Goal: Task Accomplishment & Management: Use online tool/utility

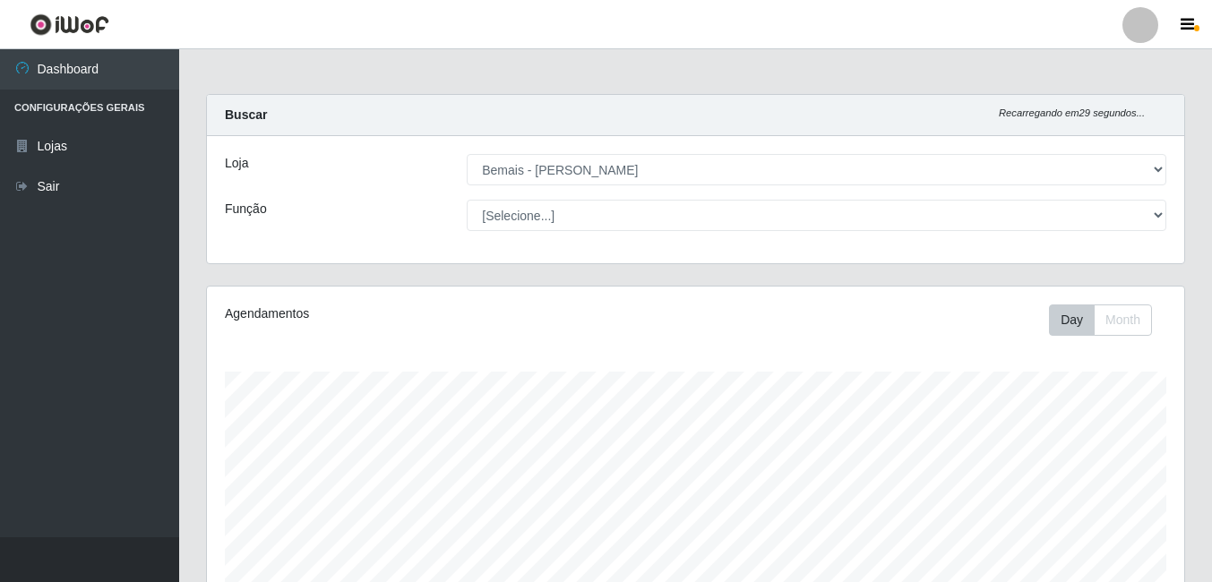
select select "230"
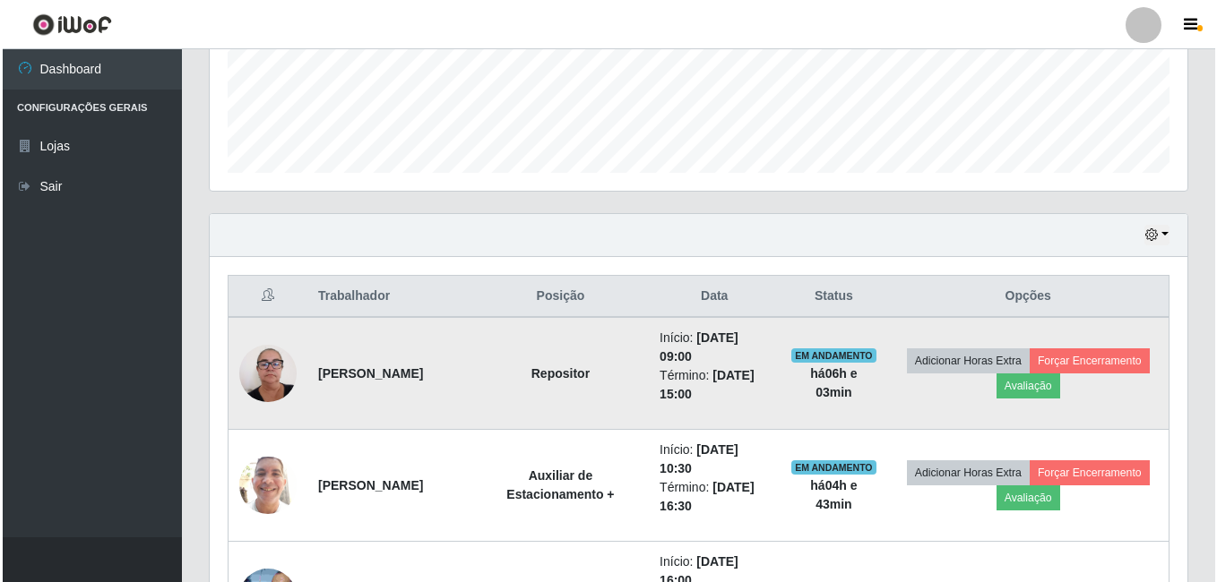
scroll to position [372, 977]
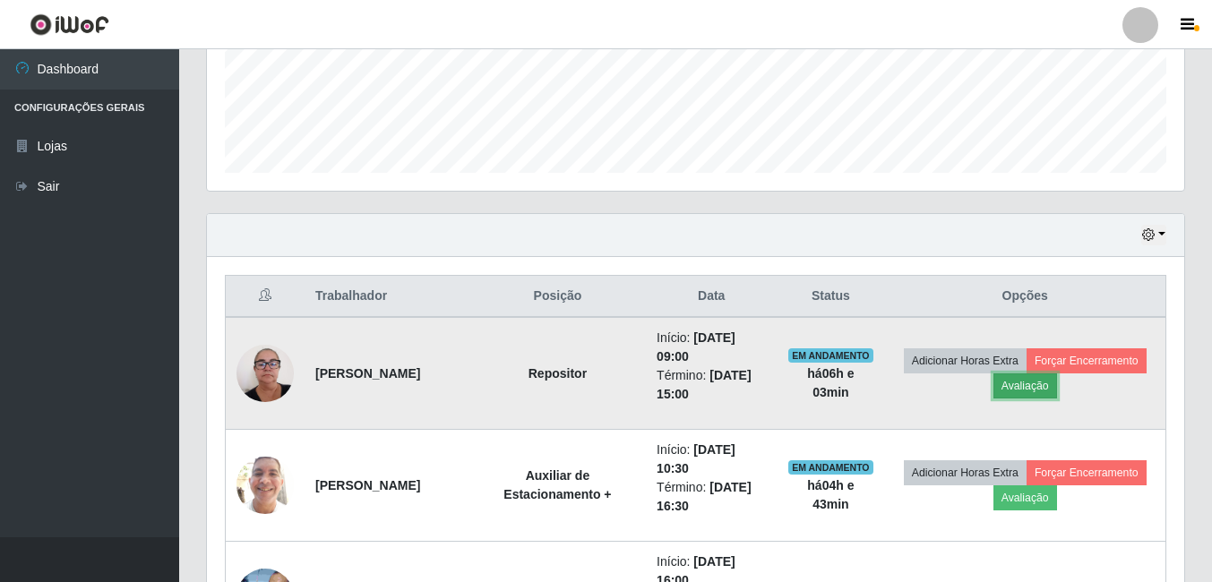
click at [1057, 379] on button "Avaliação" at bounding box center [1026, 386] width 64 height 25
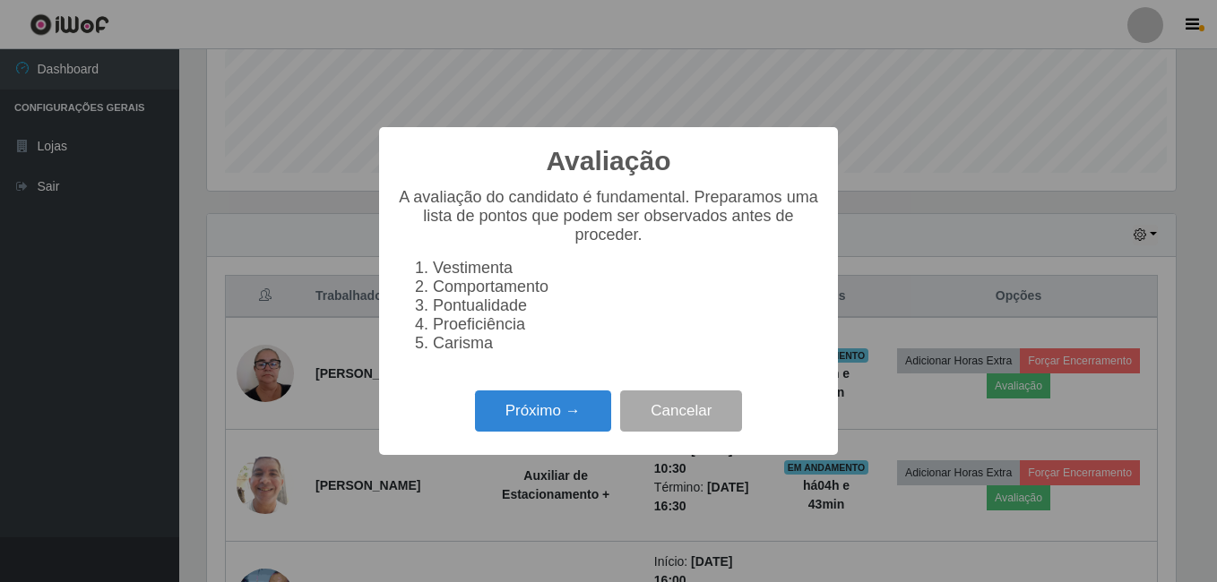
scroll to position [372, 968]
click at [568, 424] on button "Próximo →" at bounding box center [543, 412] width 136 height 42
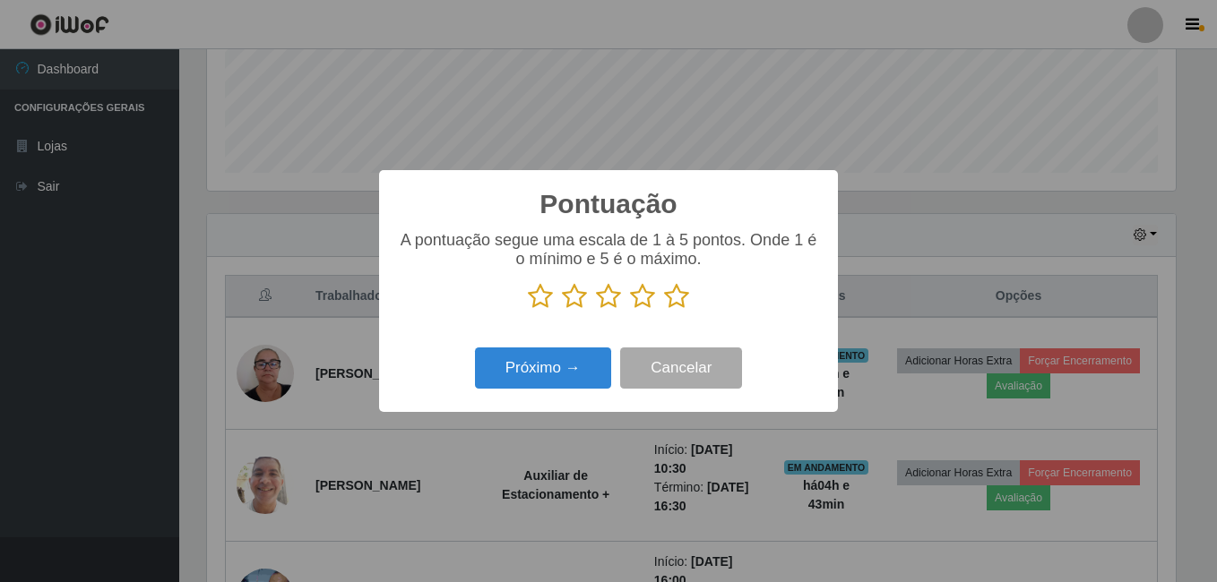
click at [679, 300] on icon at bounding box center [676, 296] width 25 height 27
click at [664, 310] on input "radio" at bounding box center [664, 310] width 0 height 0
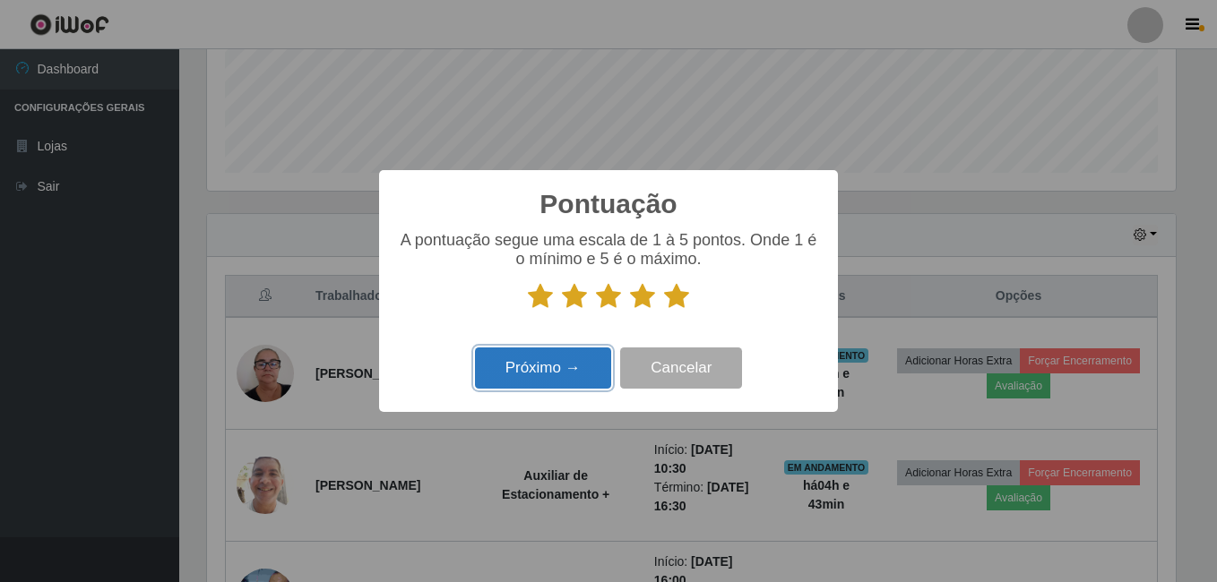
click at [609, 370] on button "Próximo →" at bounding box center [543, 369] width 136 height 42
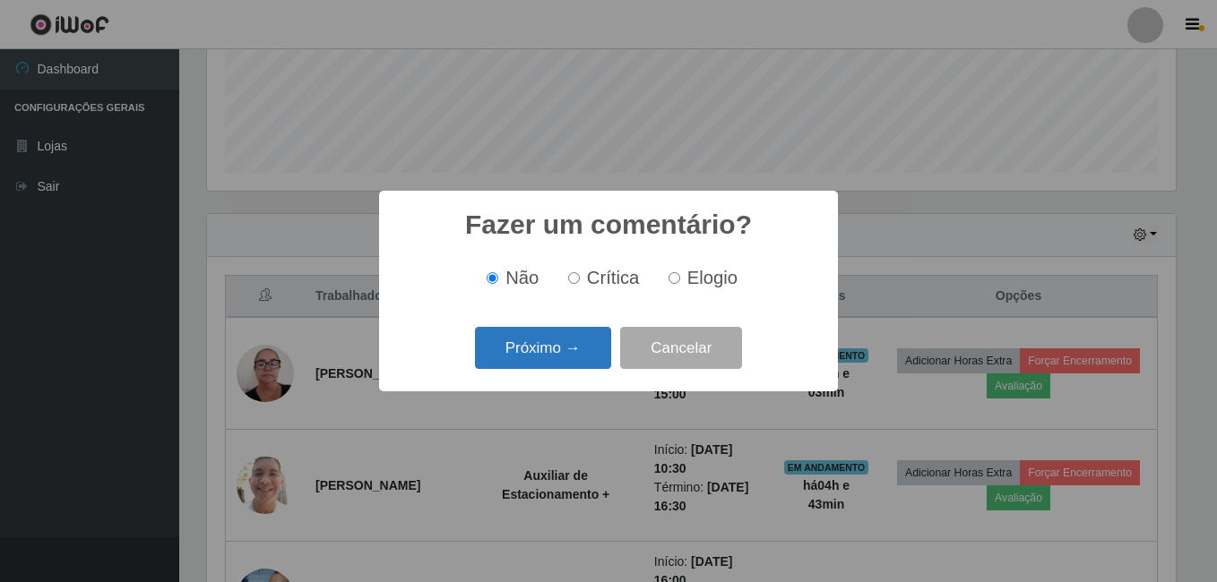
click at [598, 342] on button "Próximo →" at bounding box center [543, 348] width 136 height 42
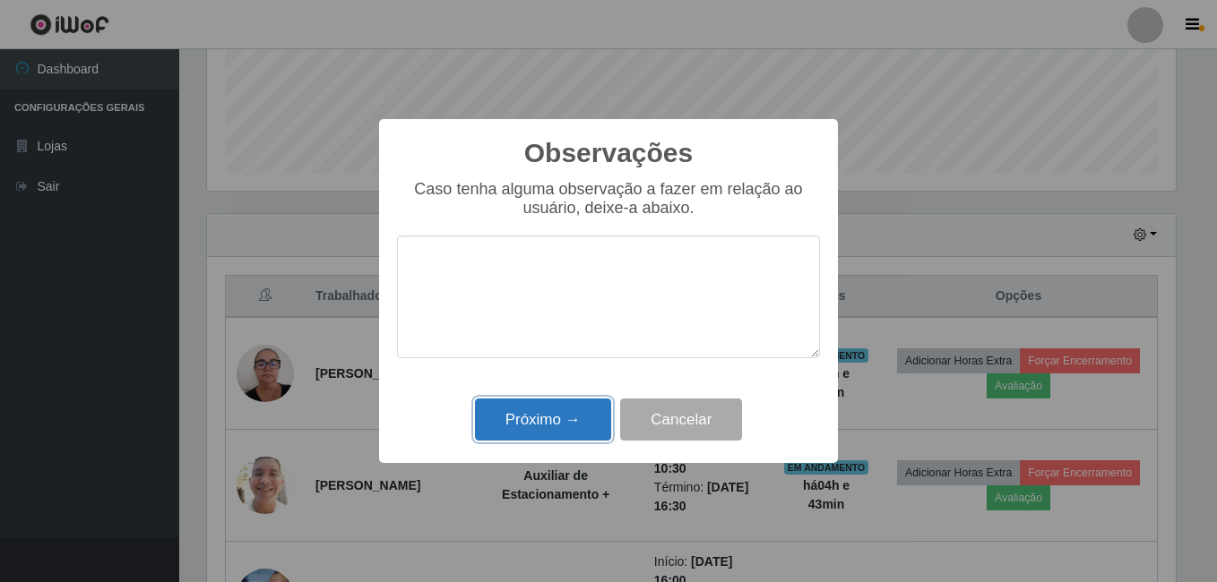
click at [598, 417] on button "Próximo →" at bounding box center [543, 420] width 136 height 42
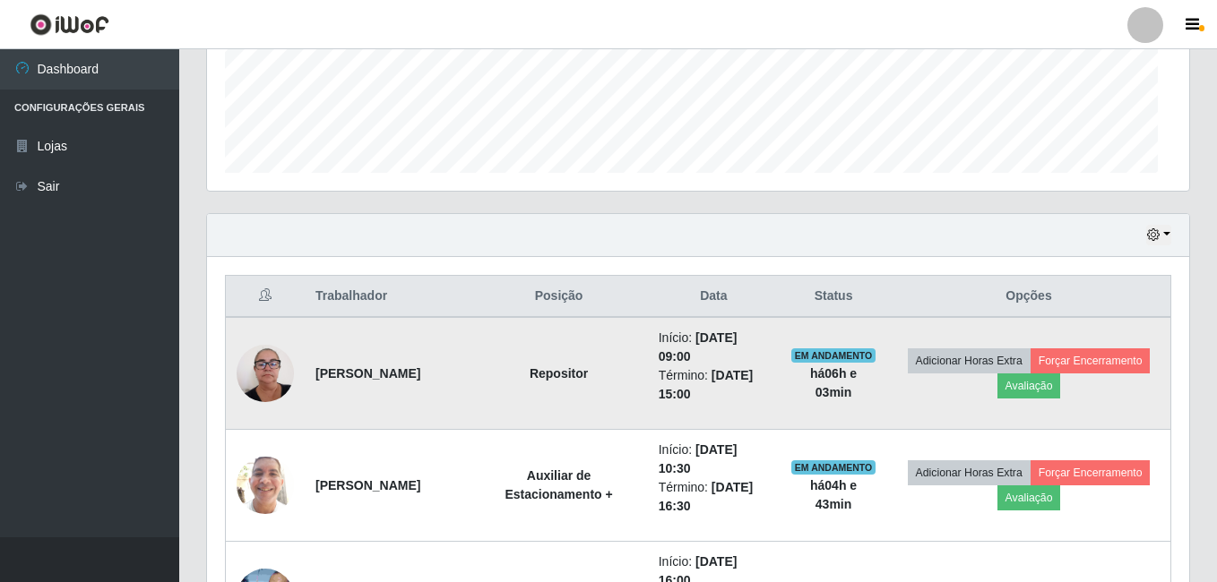
scroll to position [372, 977]
click at [1027, 374] on button "Forçar Encerramento" at bounding box center [1087, 361] width 120 height 25
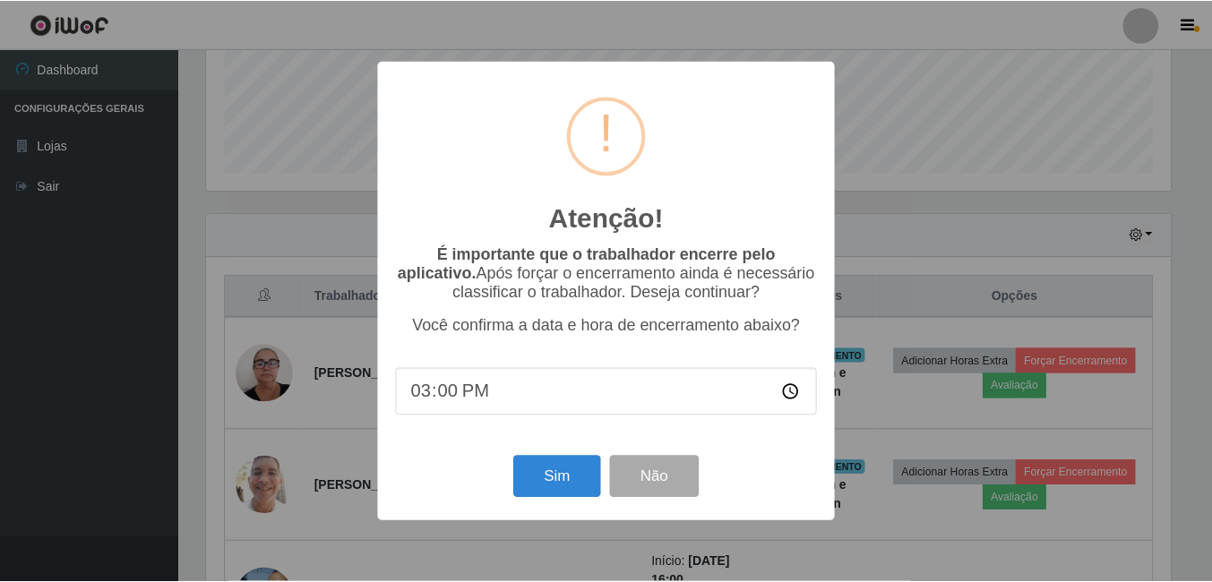
scroll to position [372, 968]
click at [438, 396] on input "15:00" at bounding box center [608, 391] width 423 height 47
type input "15:10"
click at [567, 483] on button "Sim" at bounding box center [558, 477] width 87 height 42
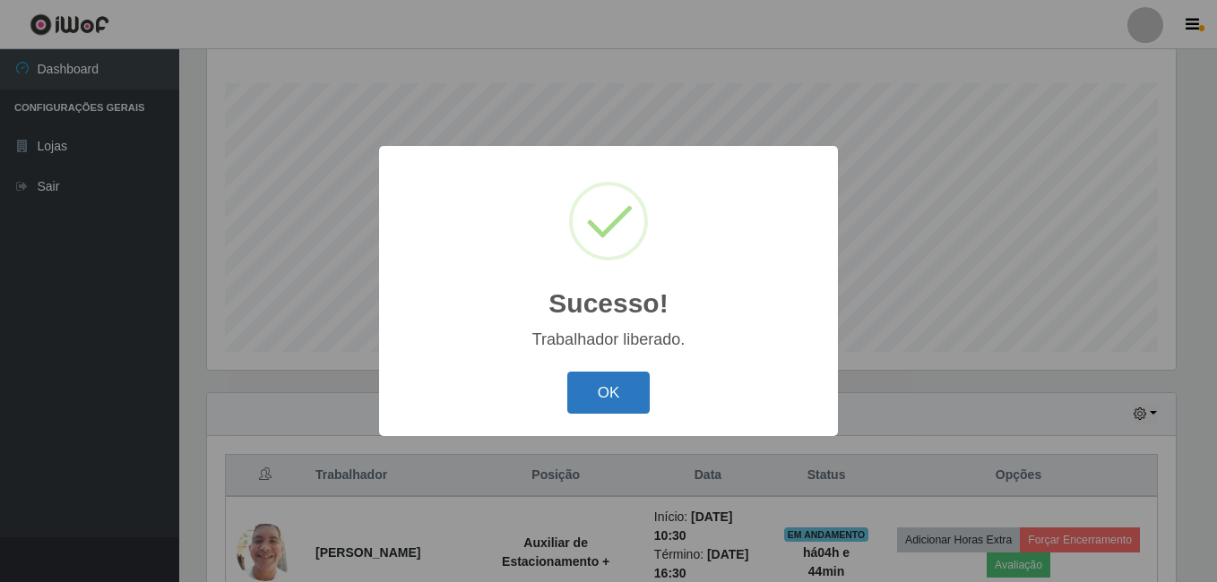
click at [607, 385] on button "OK" at bounding box center [608, 393] width 83 height 42
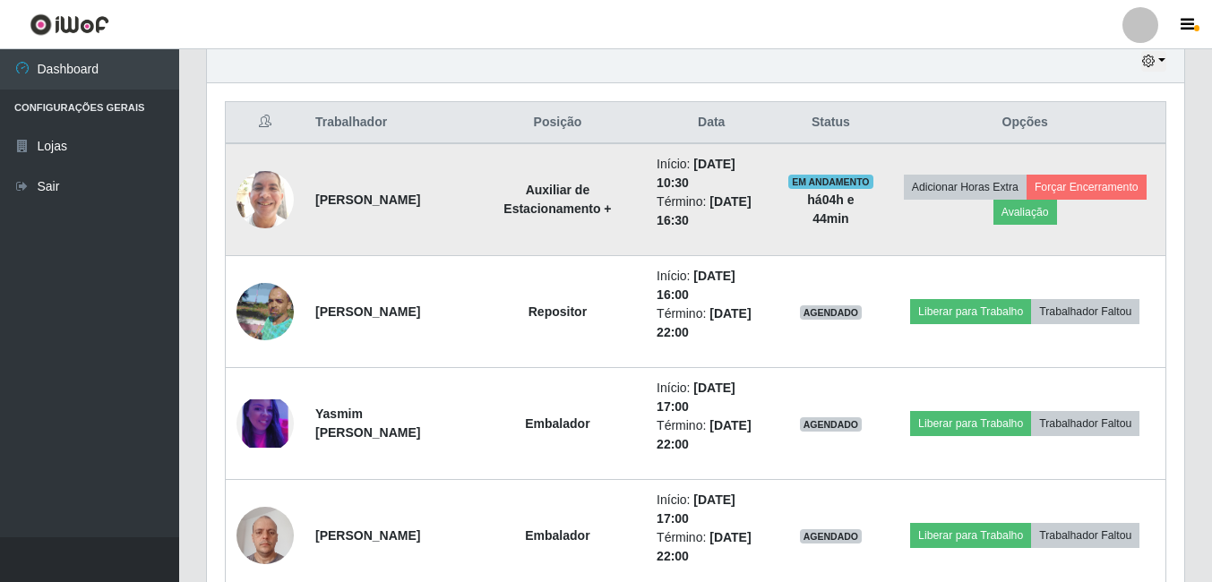
scroll to position [647, 0]
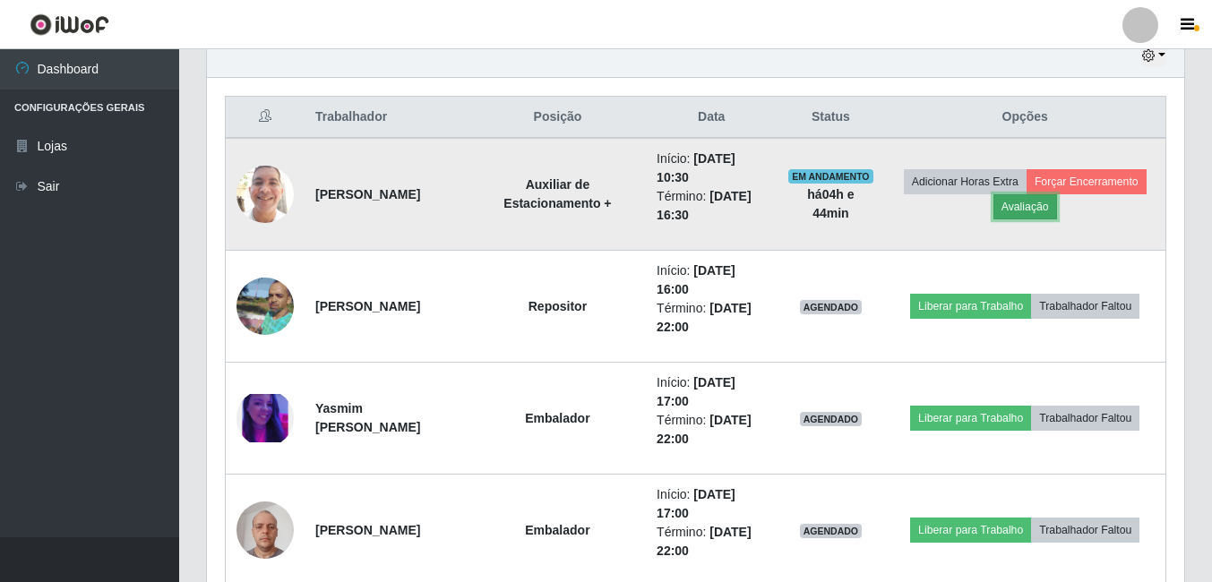
click at [1057, 207] on button "Avaliação" at bounding box center [1026, 206] width 64 height 25
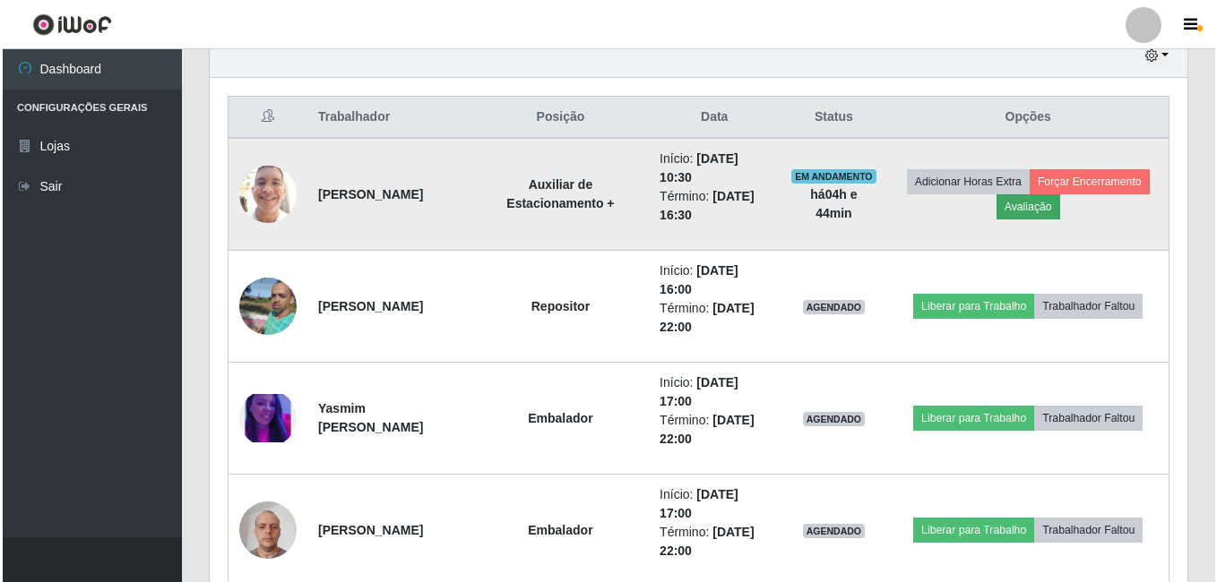
scroll to position [372, 968]
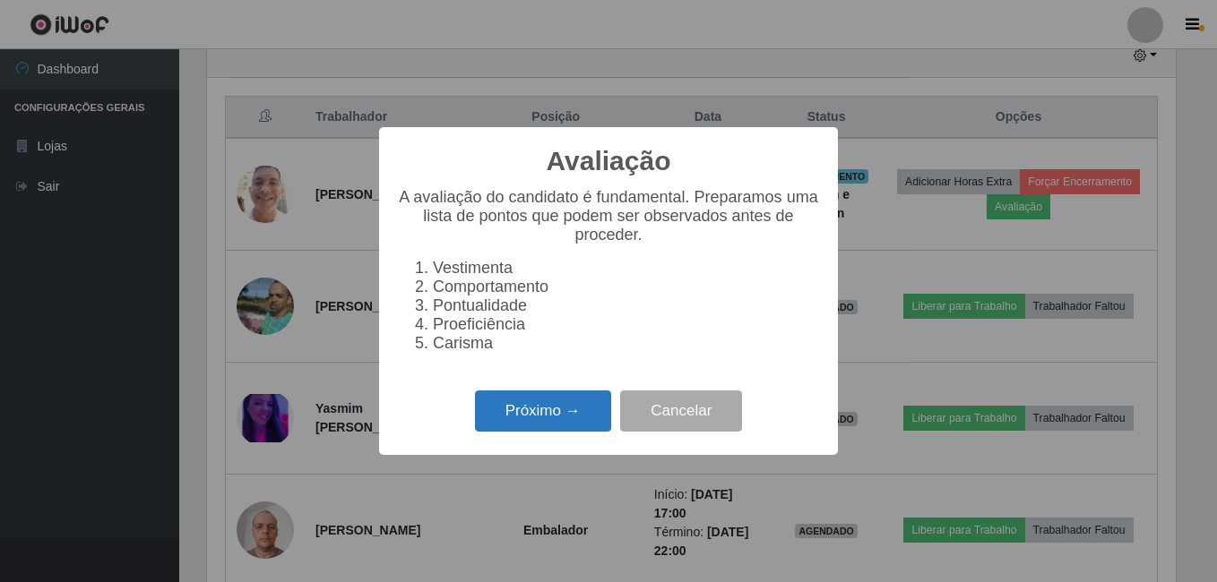
click at [583, 430] on button "Próximo →" at bounding box center [543, 412] width 136 height 42
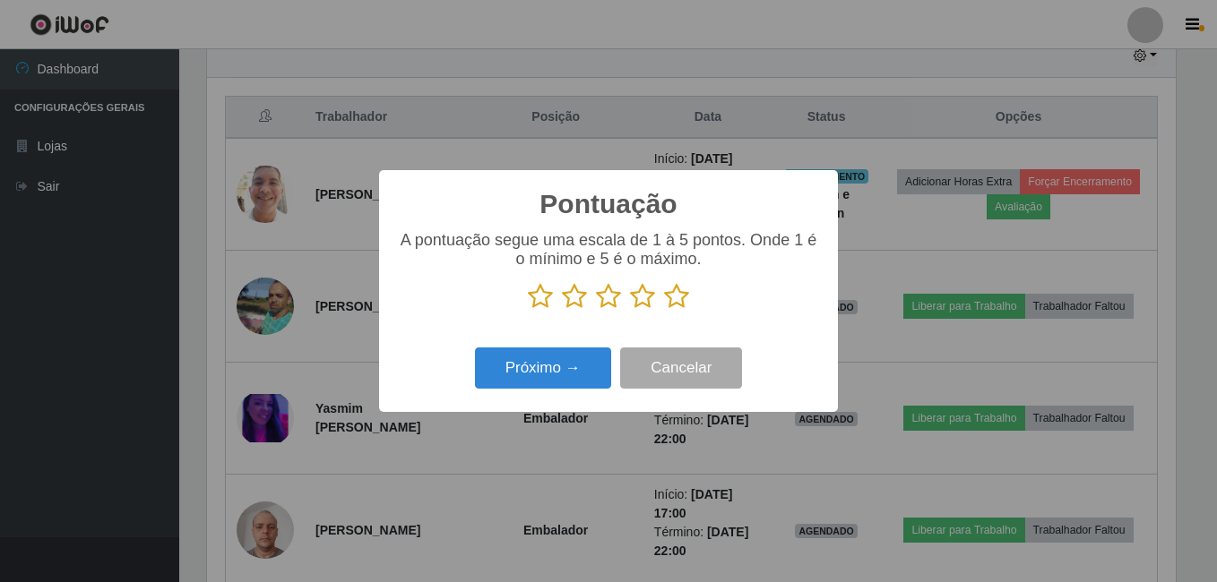
scroll to position [895538, 894941]
click at [671, 298] on icon at bounding box center [676, 296] width 25 height 27
click at [664, 310] on input "radio" at bounding box center [664, 310] width 0 height 0
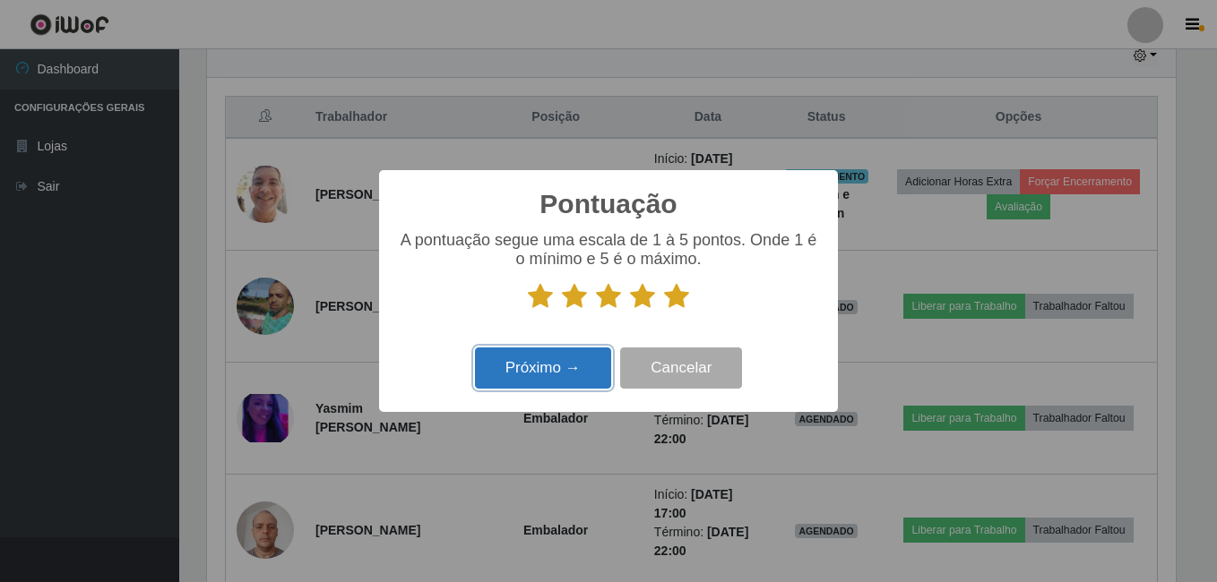
click at [573, 360] on button "Próximo →" at bounding box center [543, 369] width 136 height 42
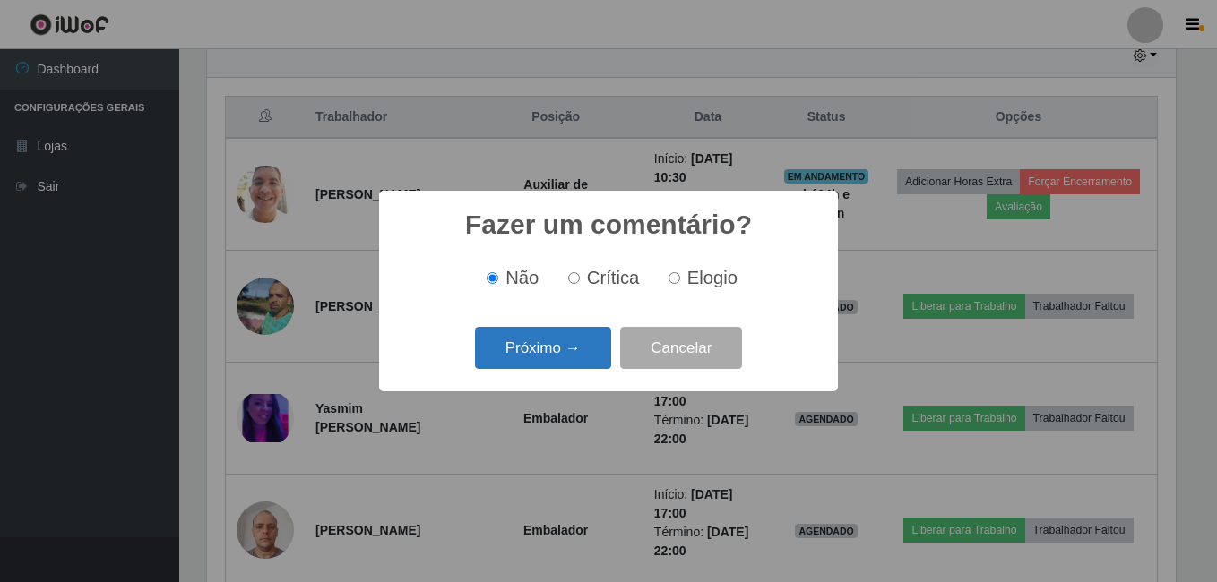
click at [574, 358] on button "Próximo →" at bounding box center [543, 348] width 136 height 42
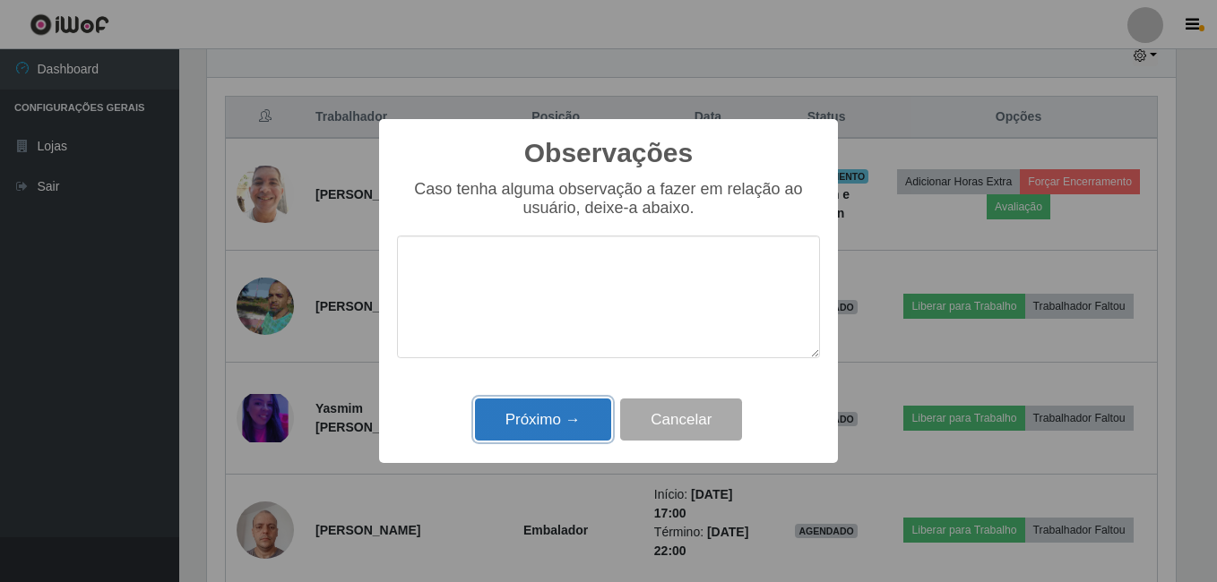
click at [564, 425] on button "Próximo →" at bounding box center [543, 420] width 136 height 42
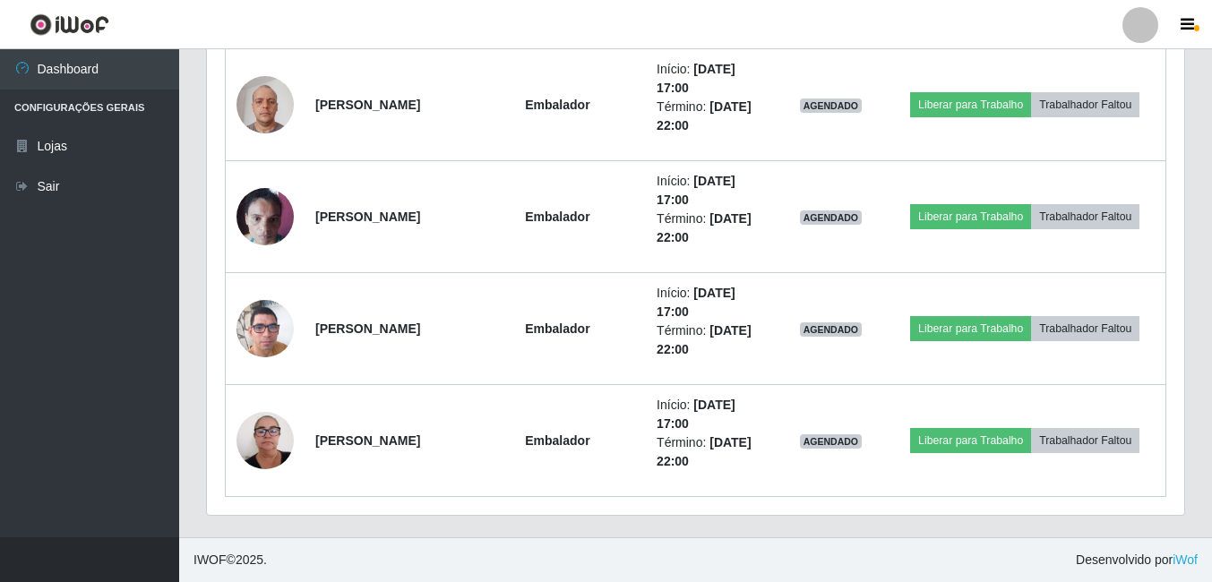
scroll to position [714, 0]
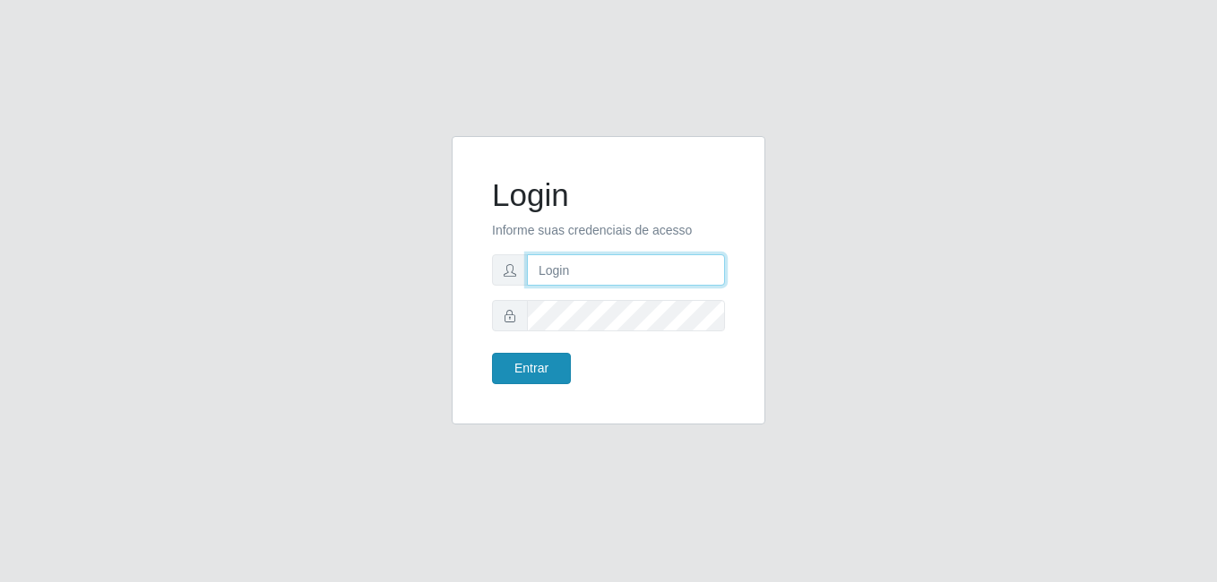
type input "bianor@bemais"
click at [529, 369] on button "Entrar" at bounding box center [531, 368] width 79 height 31
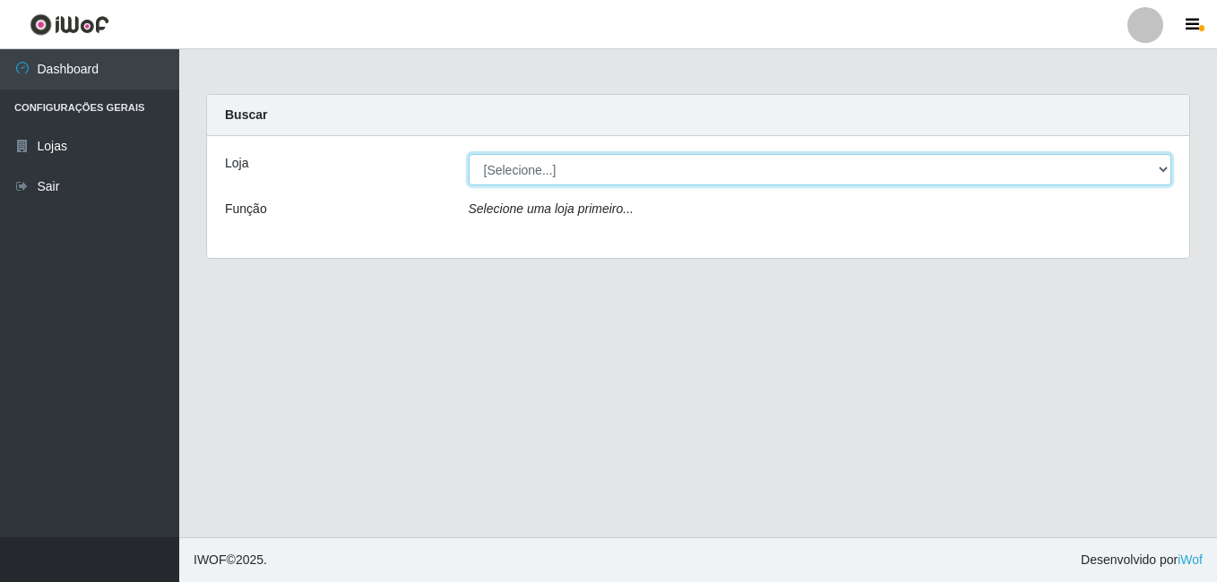
click at [534, 173] on select "[Selecione...] [PERSON_NAME]" at bounding box center [820, 169] width 703 height 31
select select "230"
click at [469, 154] on select "[Selecione...] [PERSON_NAME]" at bounding box center [820, 169] width 703 height 31
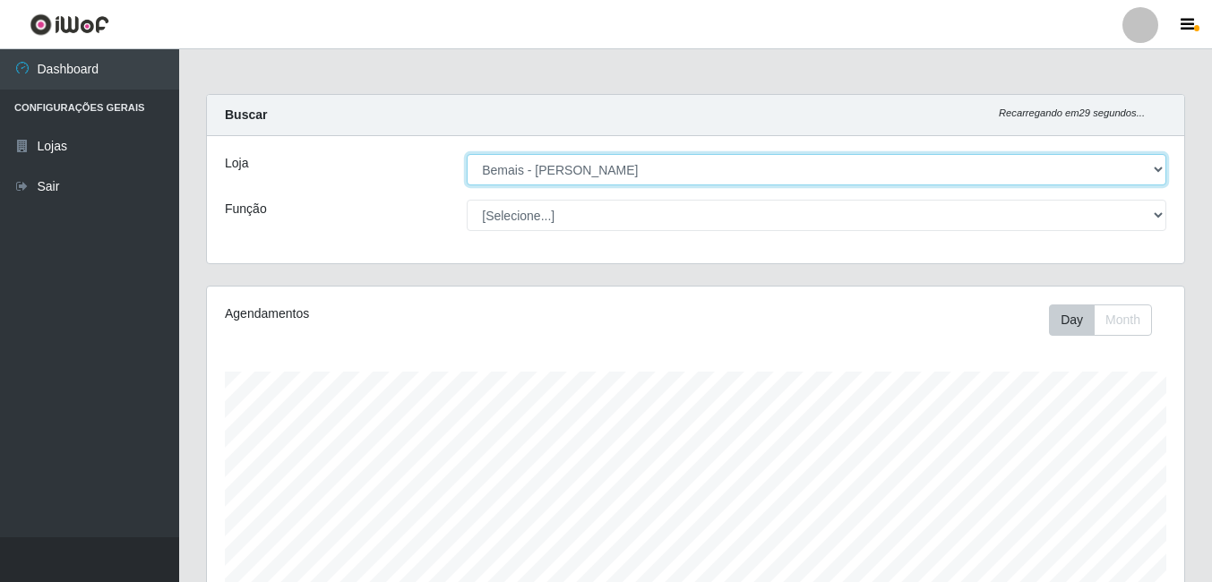
scroll to position [372, 977]
